Goal: Book appointment/travel/reservation

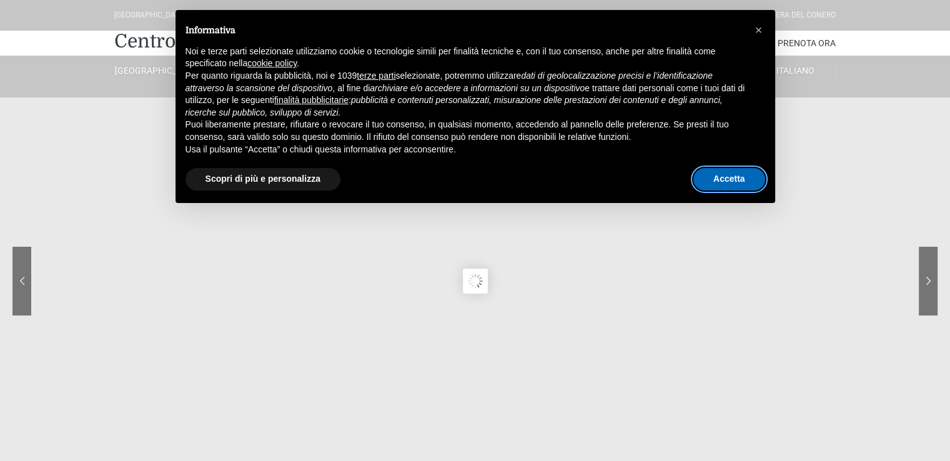
click at [733, 173] on button "Accetta" at bounding box center [729, 179] width 72 height 22
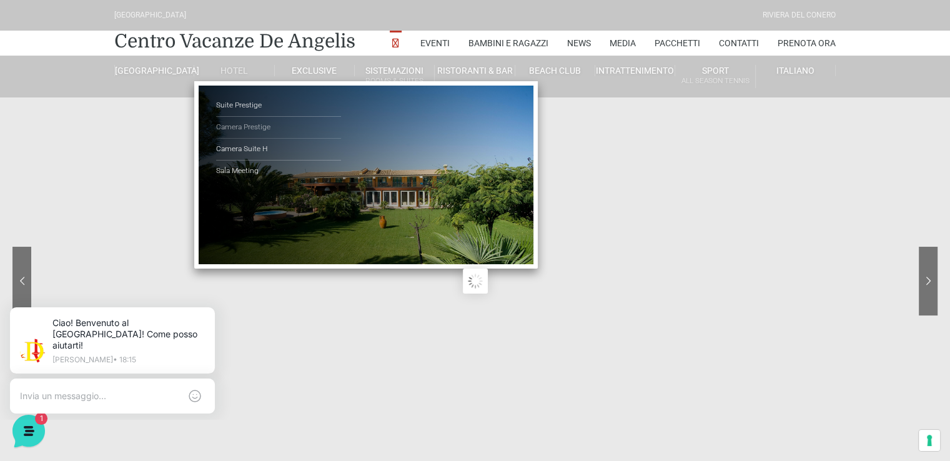
click at [245, 131] on link "Camera Prestige" at bounding box center [278, 128] width 125 height 22
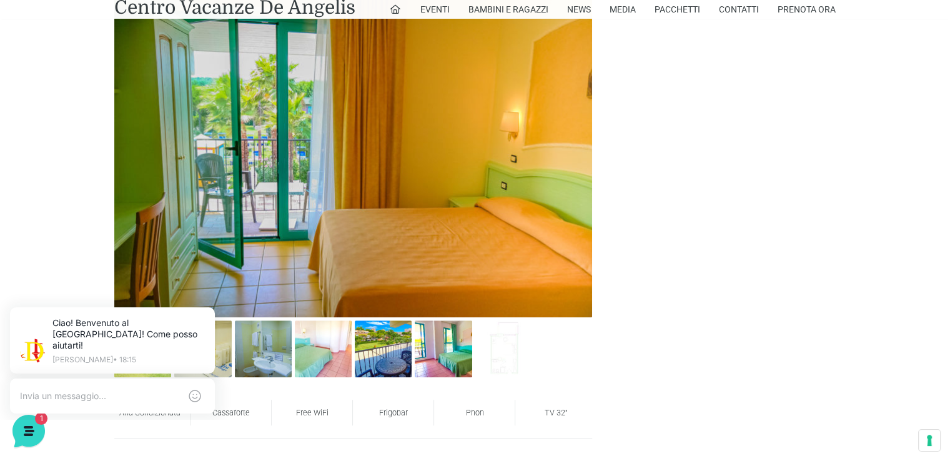
scroll to position [749, 0]
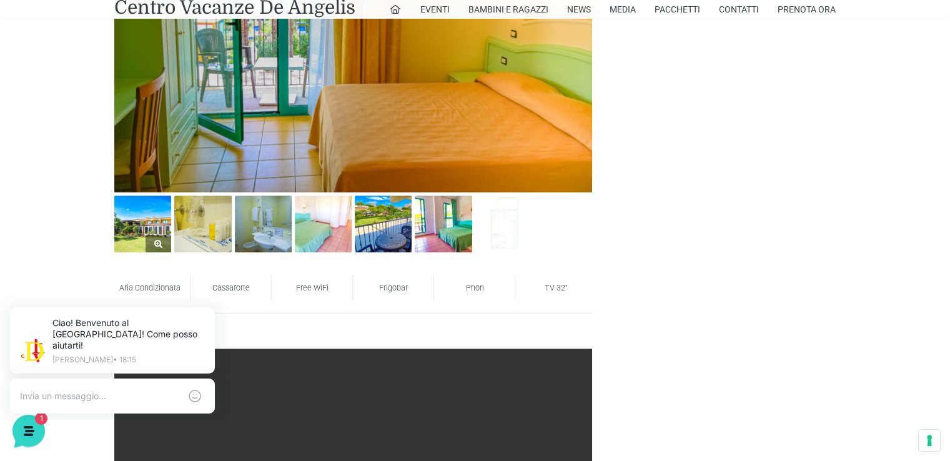
click at [131, 230] on img at bounding box center [142, 223] width 57 height 57
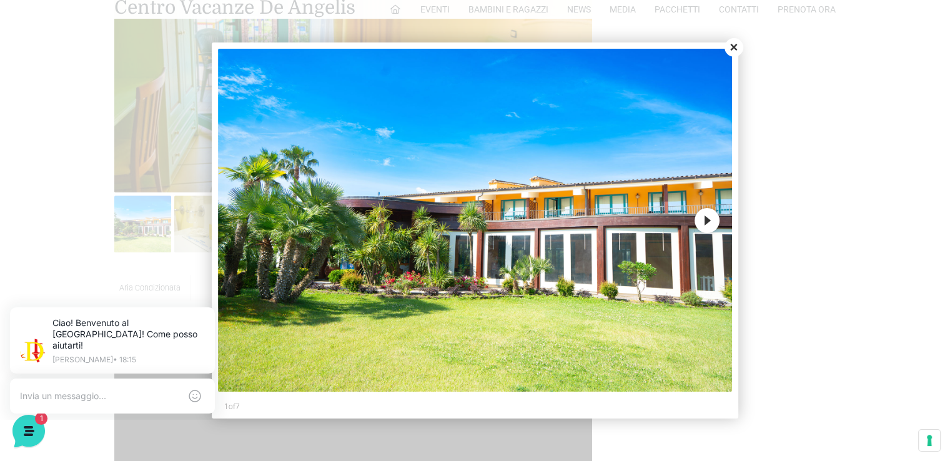
click at [710, 218] on button "Next" at bounding box center [706, 220] width 25 height 25
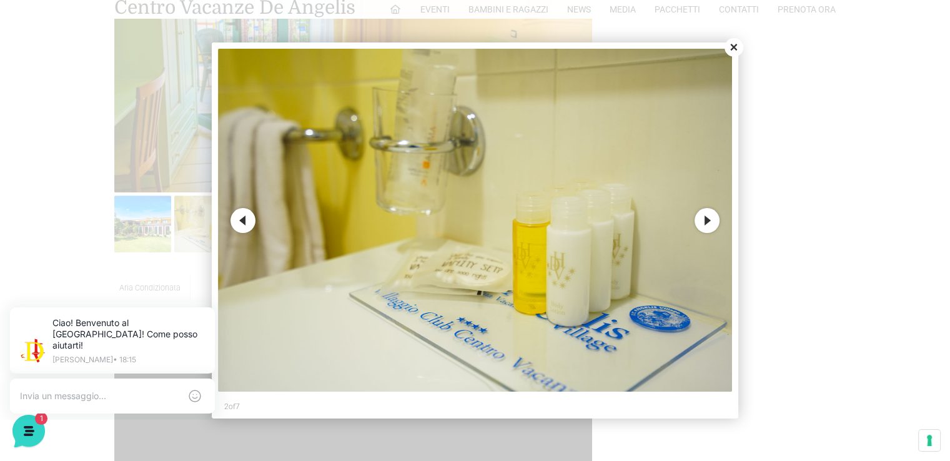
click at [710, 218] on button "Next" at bounding box center [706, 220] width 25 height 25
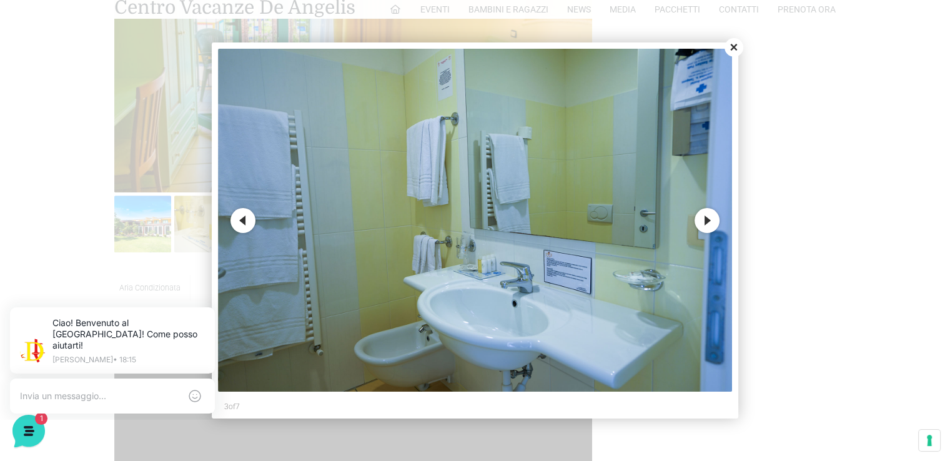
click at [710, 218] on button "Next" at bounding box center [706, 220] width 25 height 25
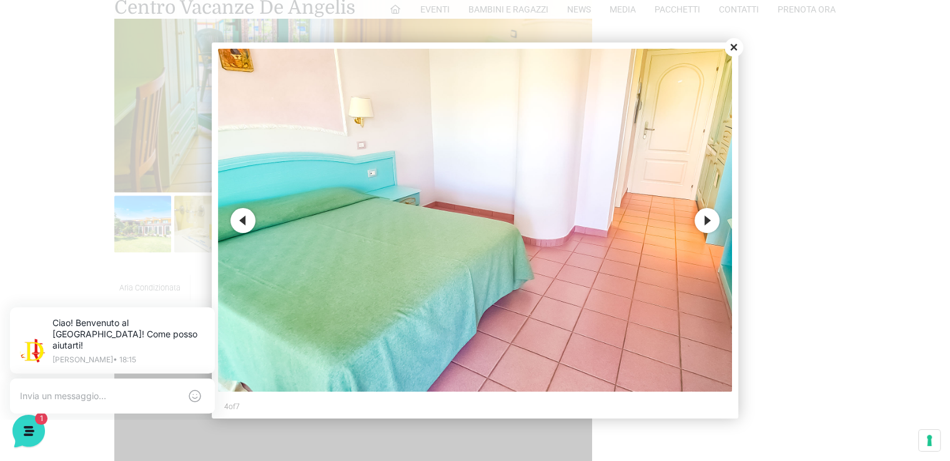
click at [710, 218] on button "Next" at bounding box center [706, 220] width 25 height 25
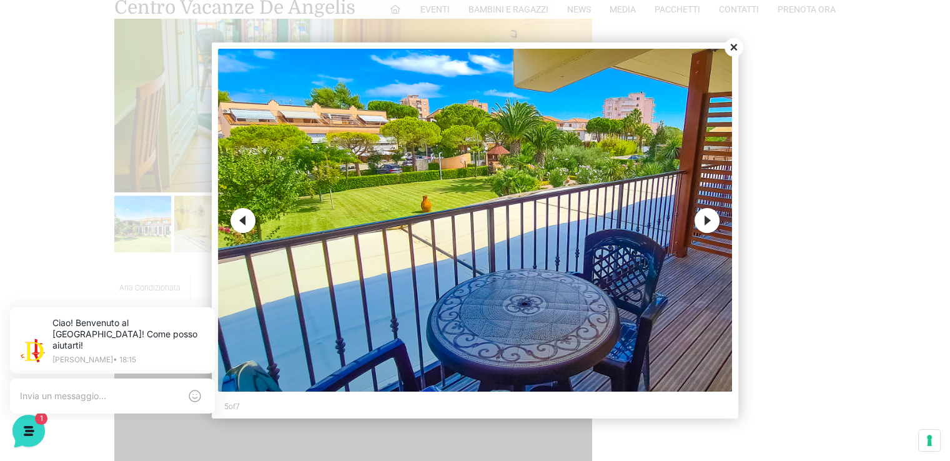
click at [710, 218] on button "Next" at bounding box center [706, 220] width 25 height 25
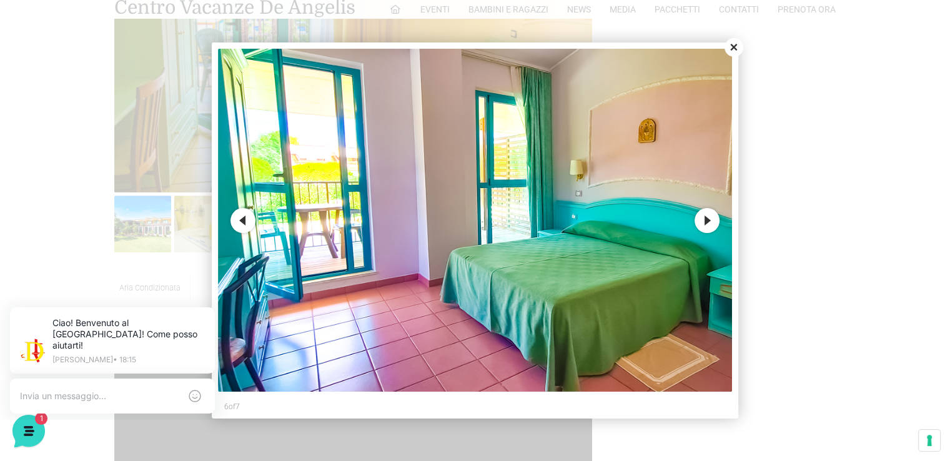
click at [710, 218] on button "Next" at bounding box center [706, 220] width 25 height 25
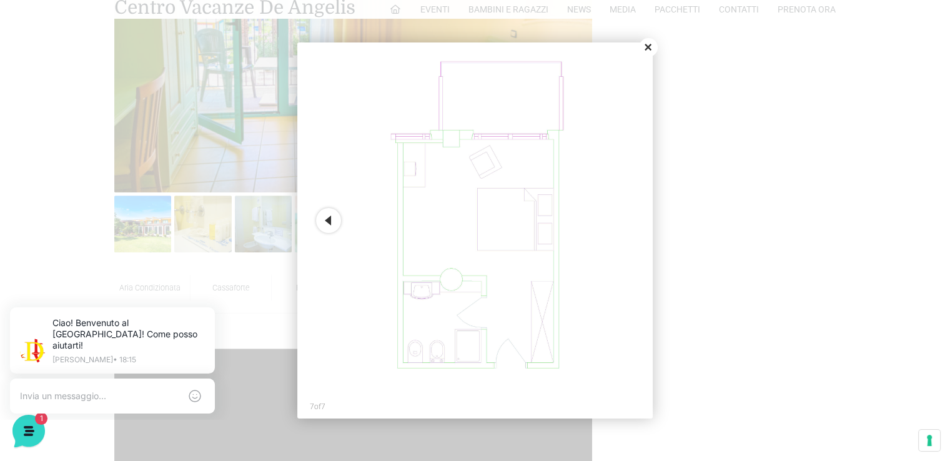
click at [648, 46] on button "Close" at bounding box center [648, 47] width 19 height 19
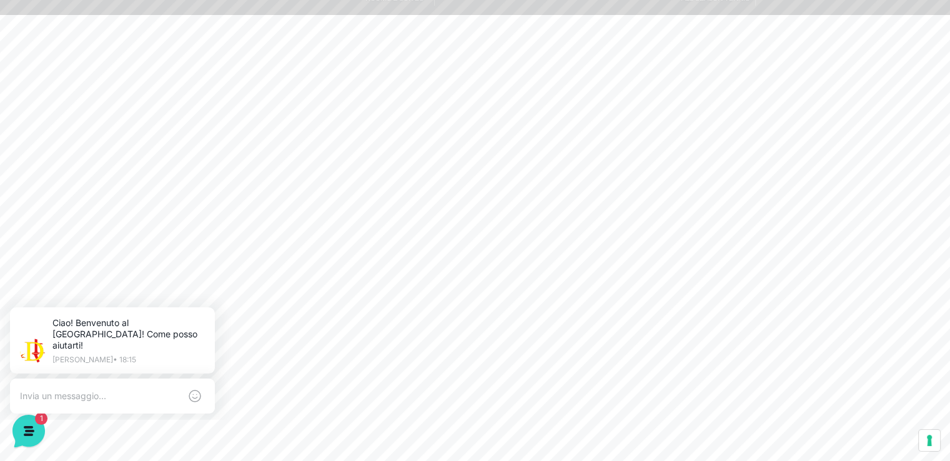
scroll to position [0, 0]
